Goal: Find specific page/section: Find specific page/section

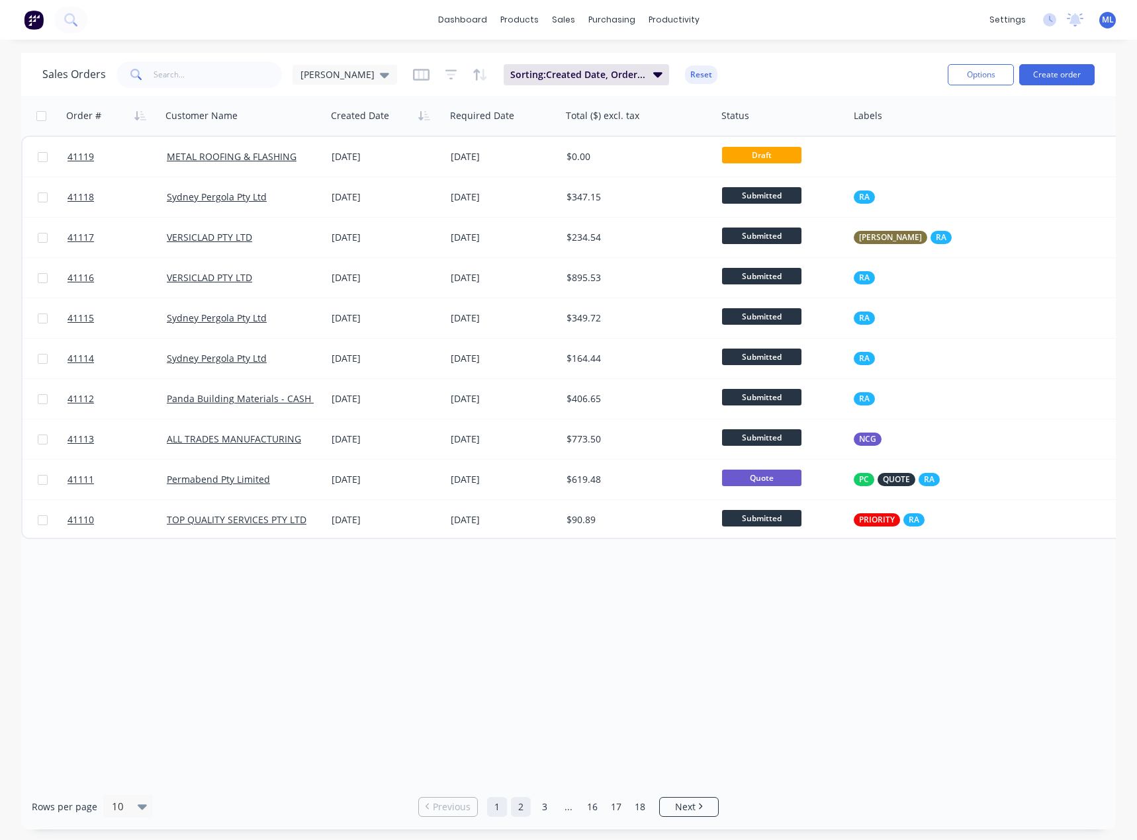
click at [516, 806] on link "2" at bounding box center [521, 807] width 20 height 20
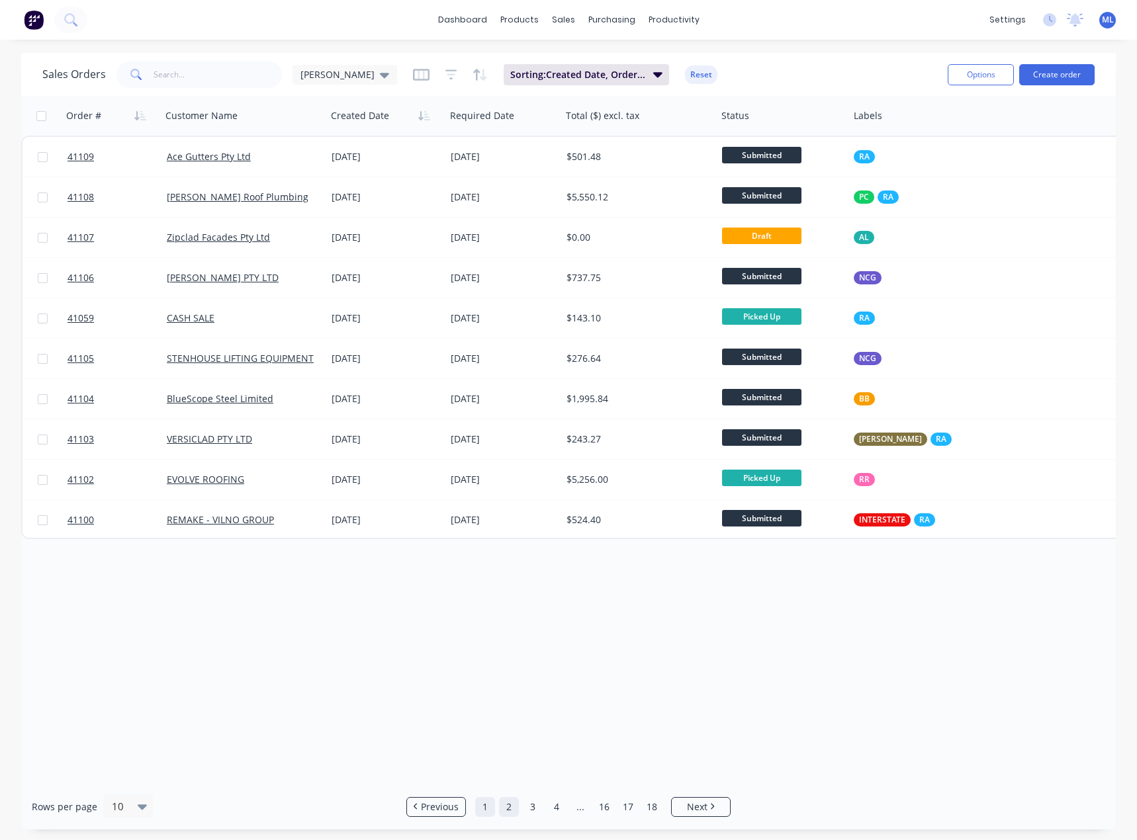
click at [488, 802] on link "1" at bounding box center [485, 807] width 20 height 20
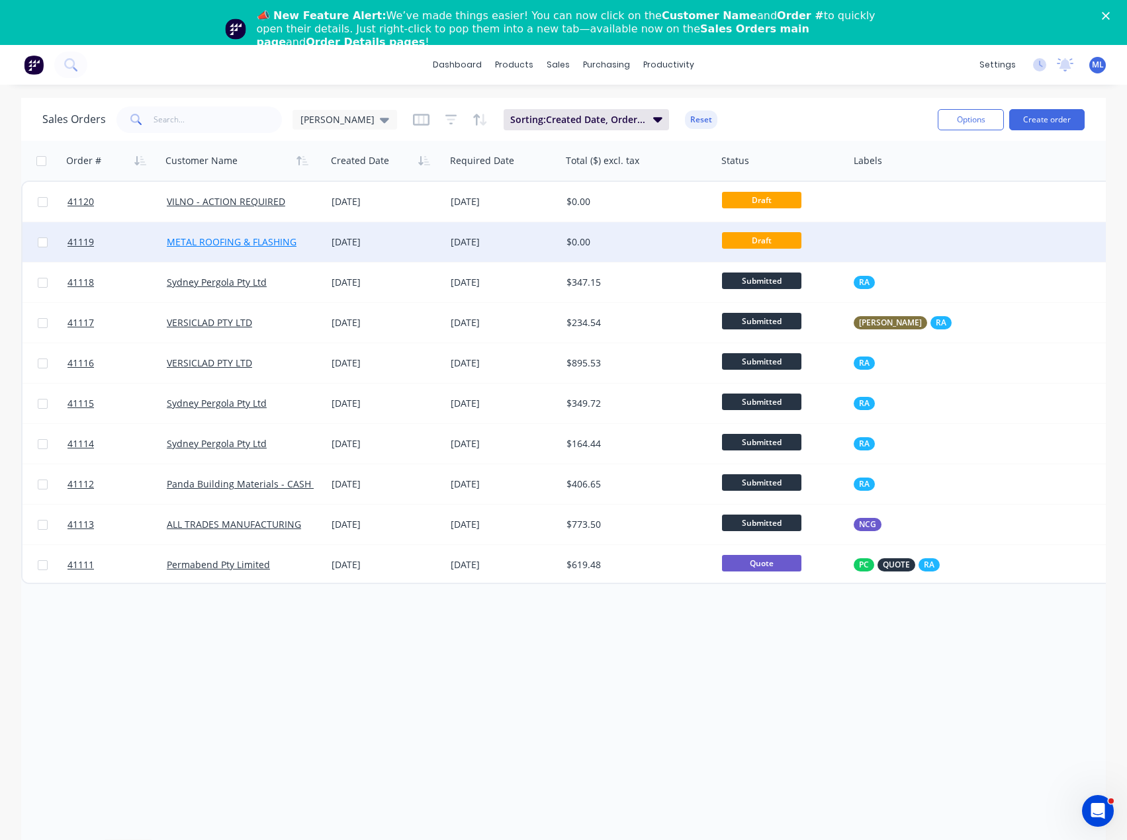
click at [216, 241] on link "METAL ROOFING & FLASHING" at bounding box center [232, 242] width 130 height 13
drag, startPoint x: 271, startPoint y: 240, endPoint x: 89, endPoint y: 242, distance: 182.0
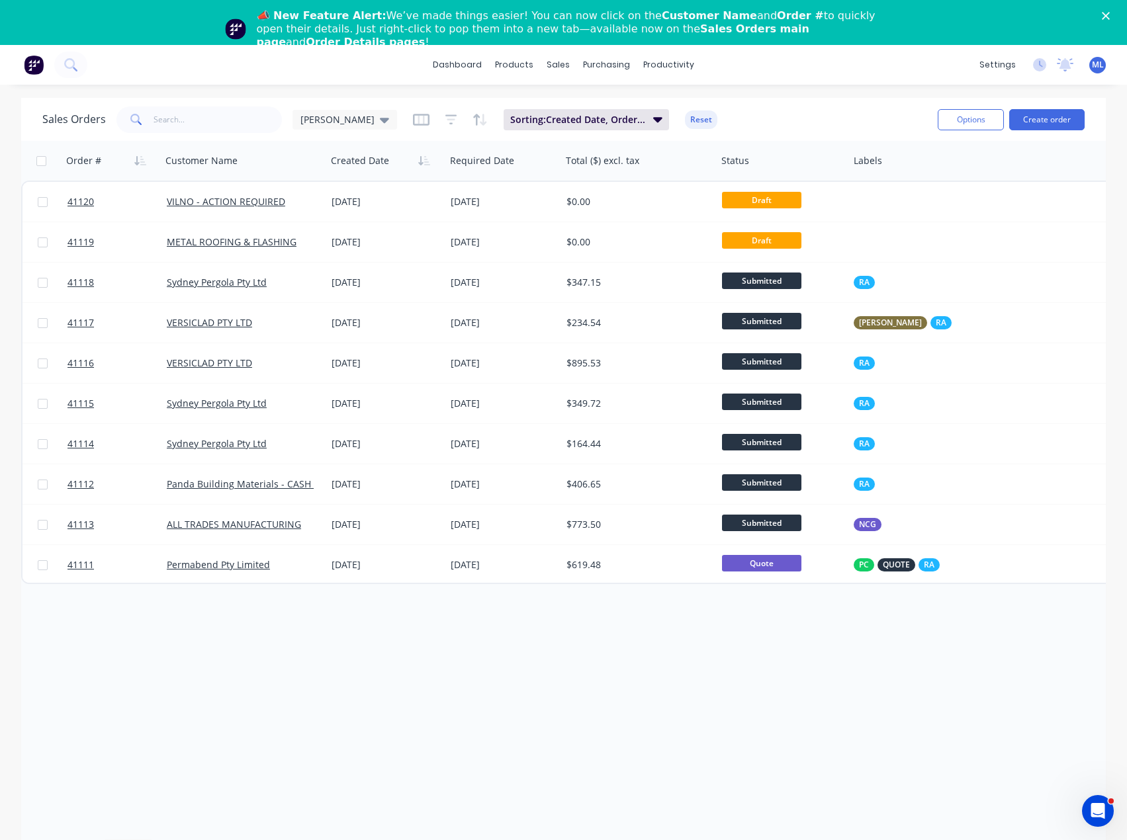
drag, startPoint x: 89, startPoint y: 242, endPoint x: 477, endPoint y: 648, distance: 562.1
click at [477, 648] on div "Order # Customer Name Created Date Required Date Total ($) excl. tax Status Lab…" at bounding box center [563, 485] width 1085 height 688
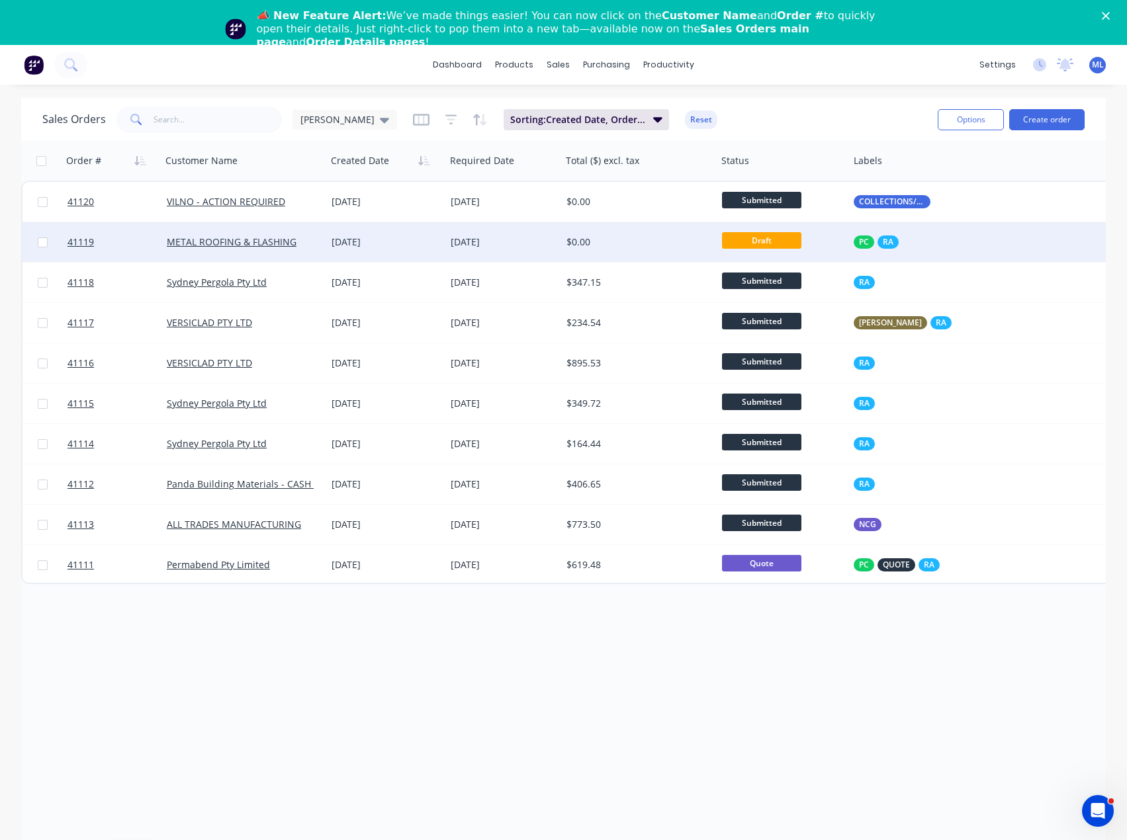
click at [369, 239] on div "[DATE]" at bounding box center [386, 242] width 109 height 13
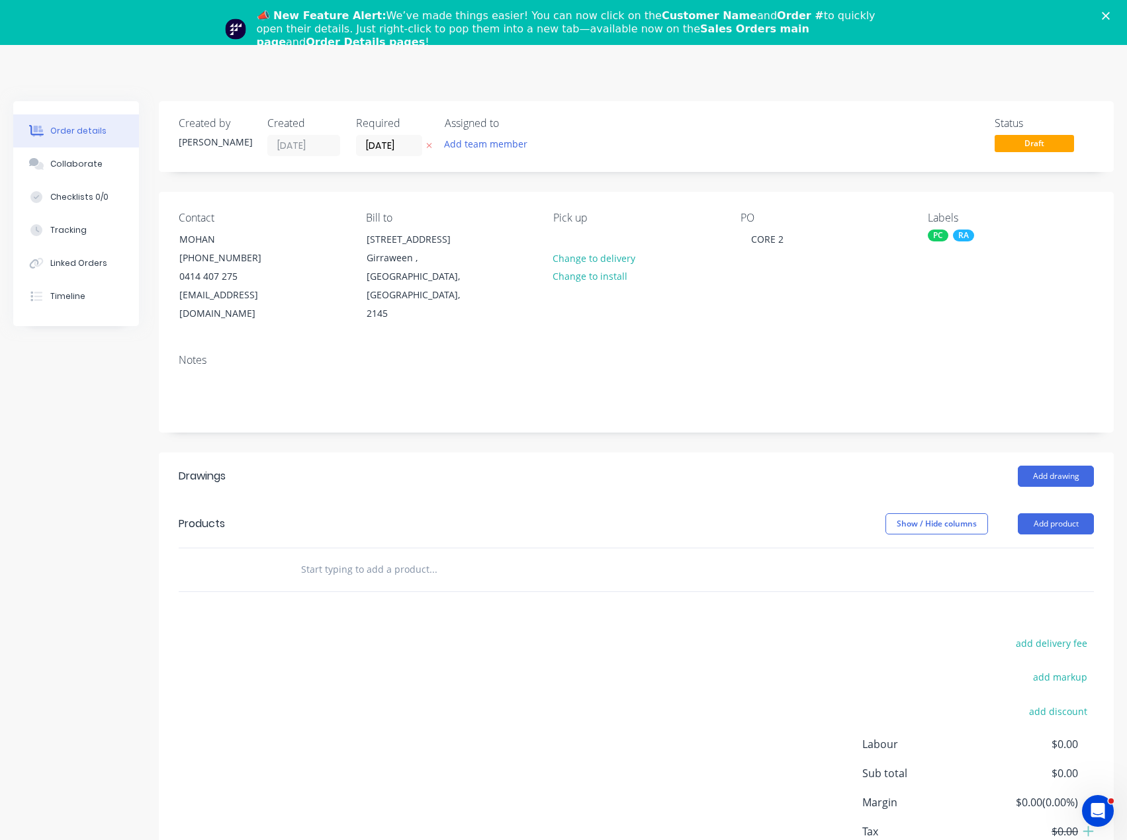
click at [1110, 17] on polygon "Close" at bounding box center [1106, 16] width 8 height 8
